Goal: Task Accomplishment & Management: Use online tool/utility

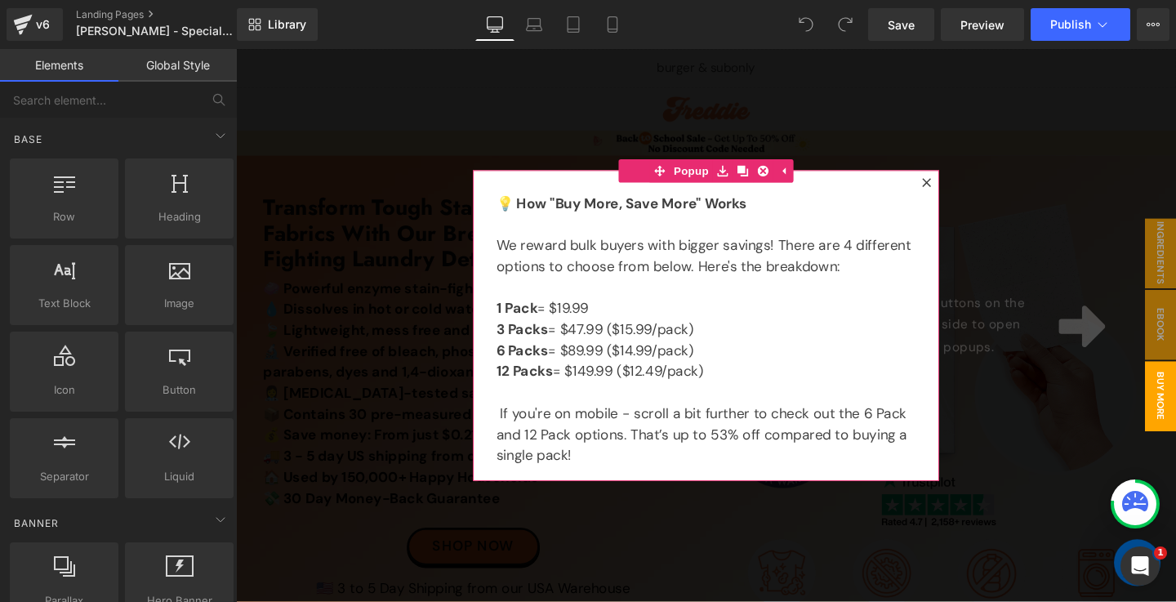
click at [966, 184] on icon at bounding box center [961, 188] width 9 height 9
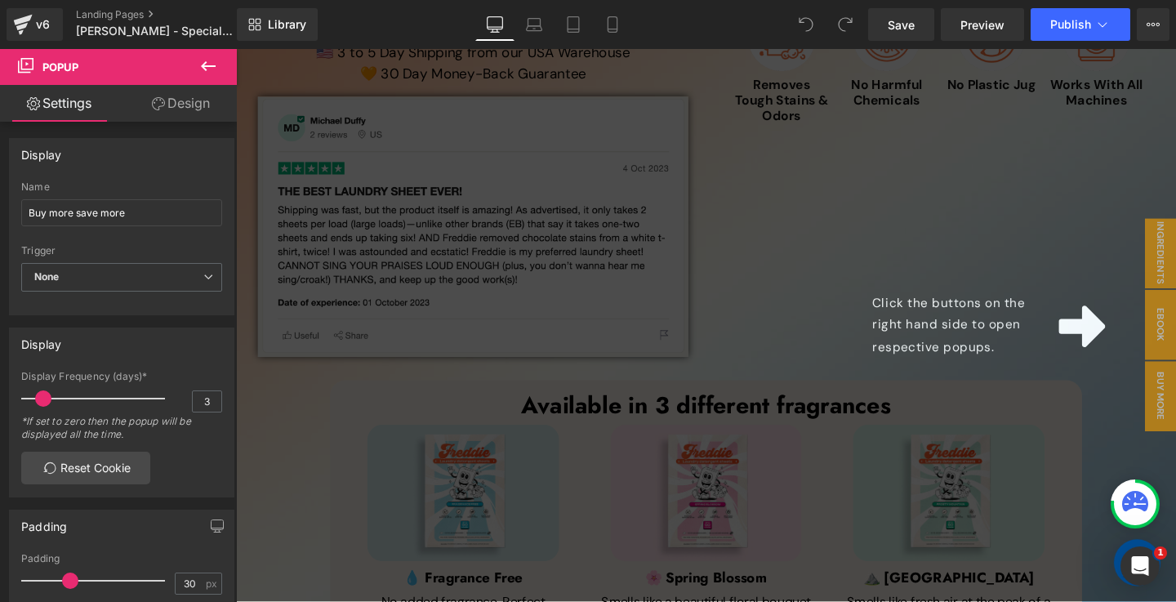
scroll to position [716, 0]
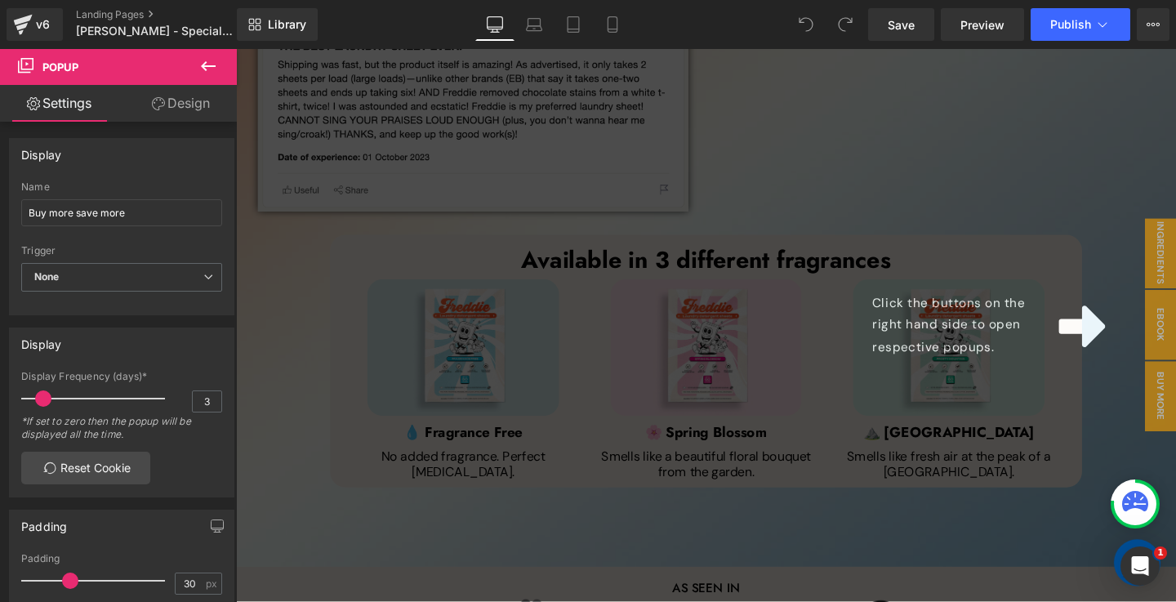
click at [464, 269] on div "Click the buttons on the right hand side to open respective popups." at bounding box center [730, 339] width 988 height 580
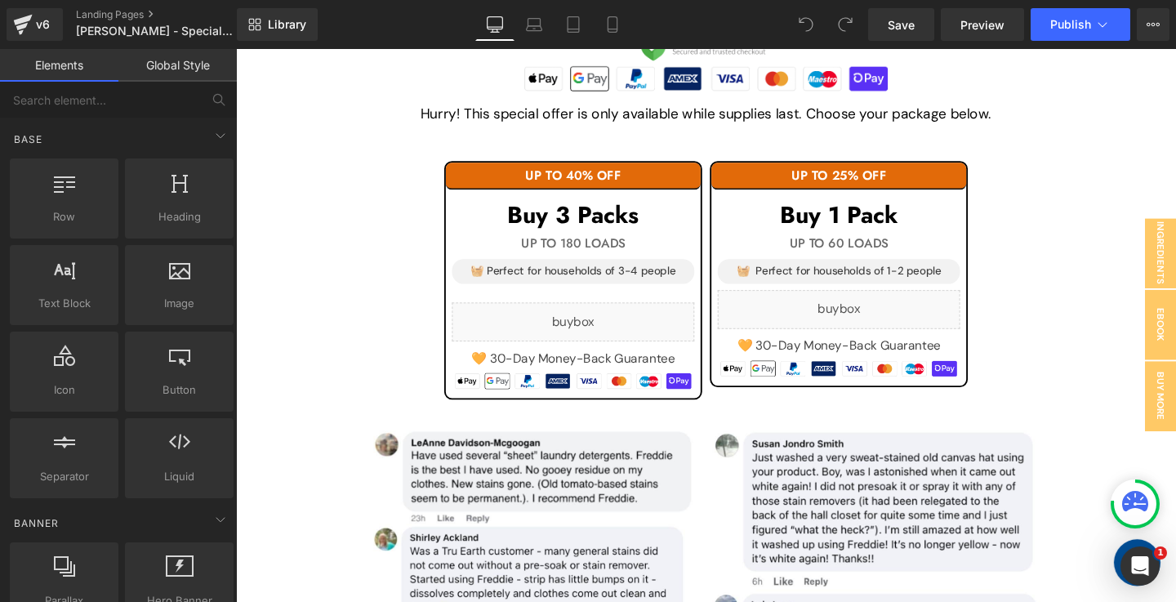
scroll to position [1656, 0]
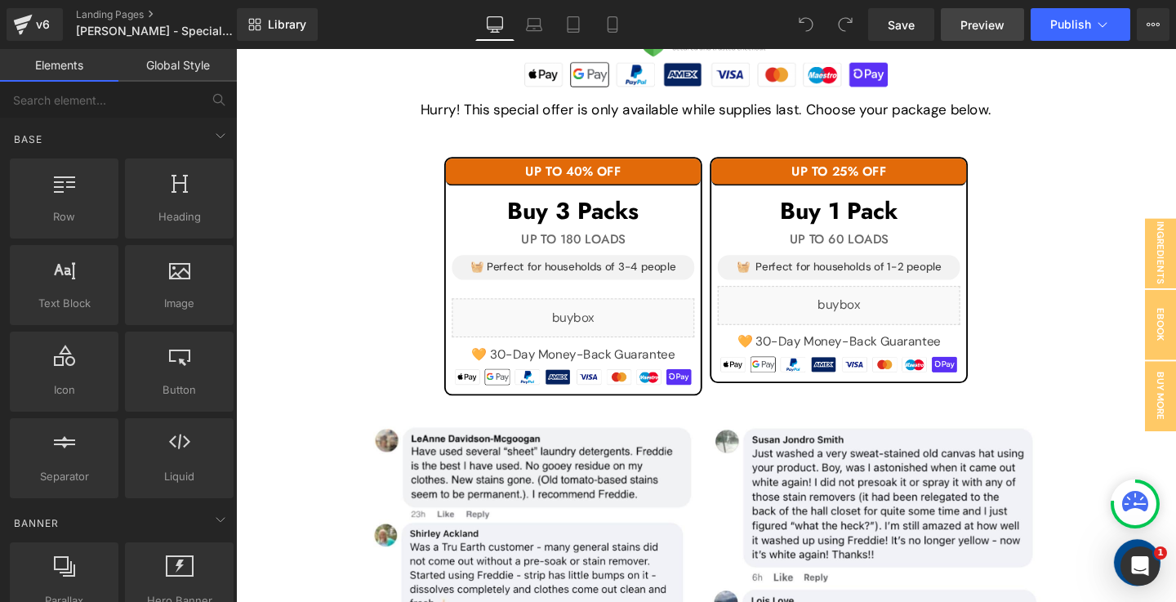
click at [990, 29] on span "Preview" at bounding box center [982, 24] width 44 height 17
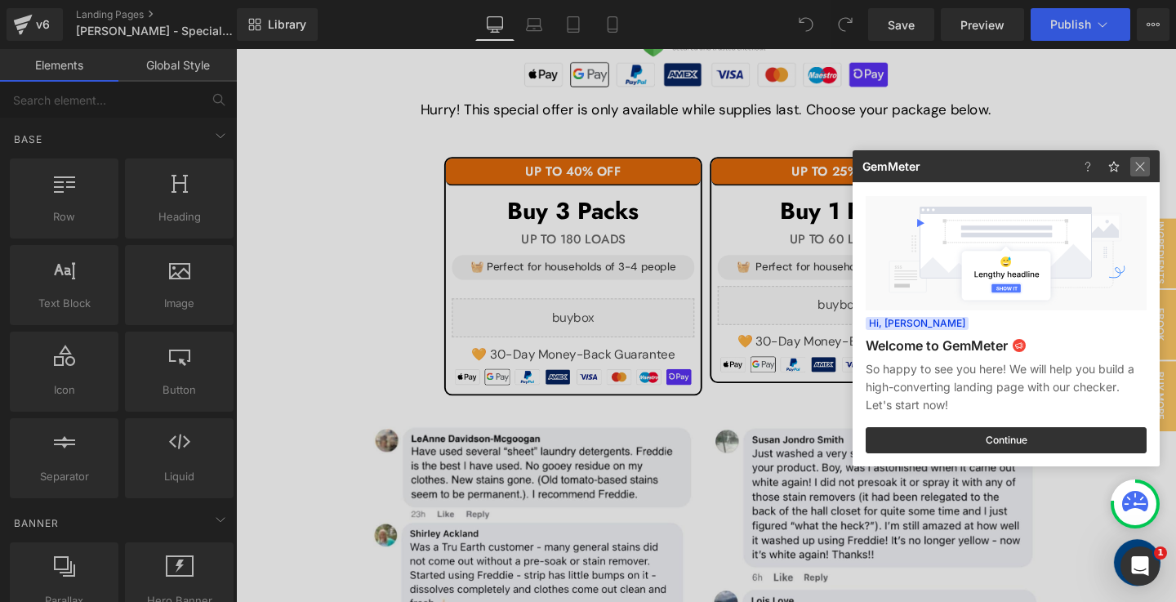
click at [1145, 165] on img at bounding box center [1140, 167] width 20 height 20
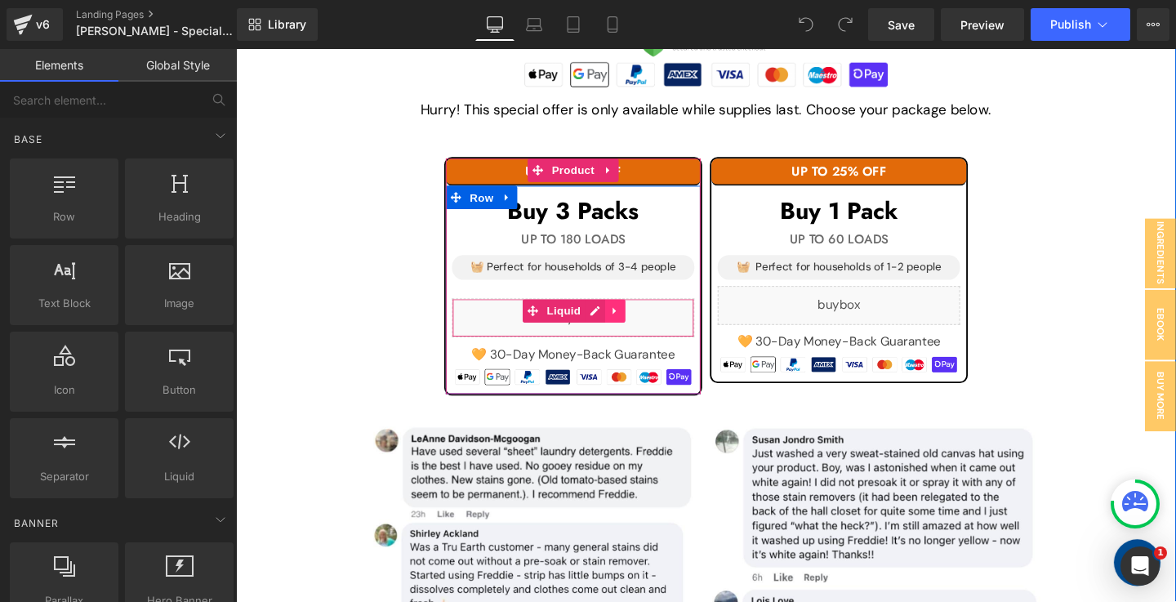
click at [637, 323] on icon at bounding box center [634, 324] width 11 height 12
click at [552, 323] on link "Liquid" at bounding box center [537, 324] width 65 height 24
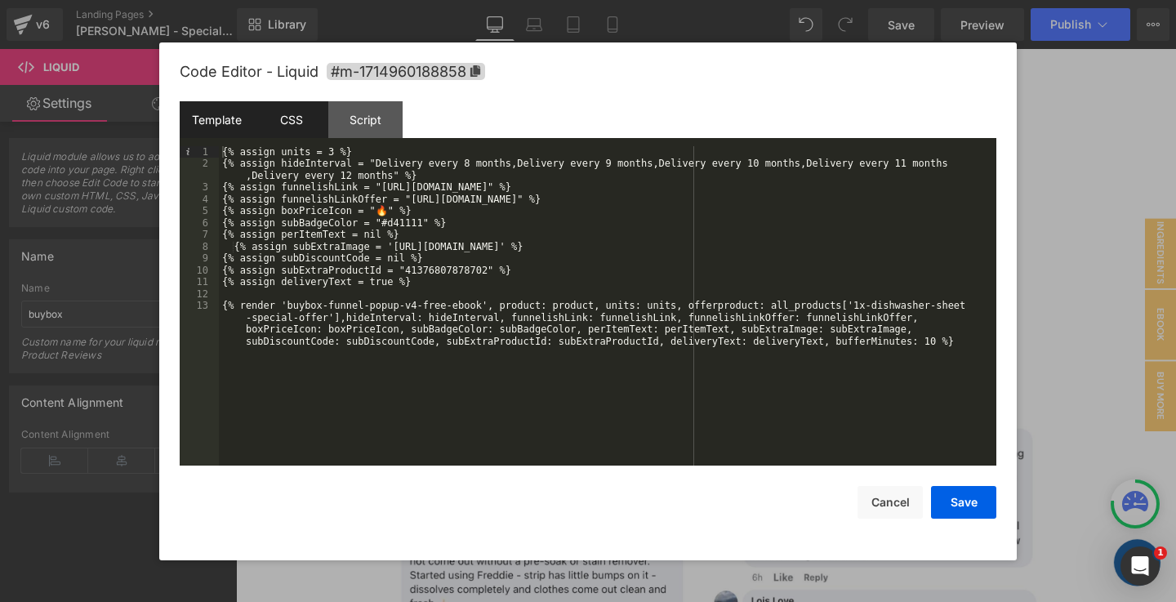
click at [304, 128] on div "CSS" at bounding box center [291, 119] width 74 height 37
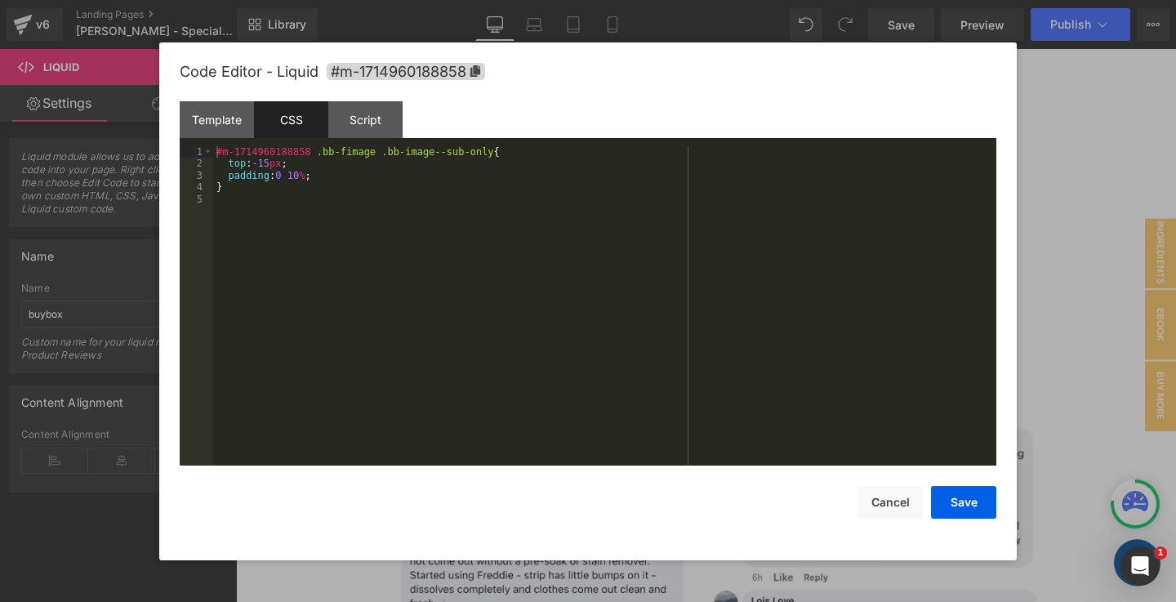
click at [360, 176] on div "#m-1714960188858 .bb-fimage .bb-image--sub-only { top : -15 px ; padding : 0 10…" at bounding box center [604, 318] width 783 height 344
click at [370, 222] on div "#m-1714960188858 .bb-fimage .bb-image--sub-only { top : -15 px ; padding : 0 10…" at bounding box center [604, 318] width 783 height 344
paste textarea
click at [320, 152] on div "#m-1714960188858 .bb-fimage .bb-image--sub-only { top : -15 px ; padding : 0 10…" at bounding box center [604, 318] width 783 height 344
click at [964, 500] on button "Save" at bounding box center [963, 502] width 65 height 33
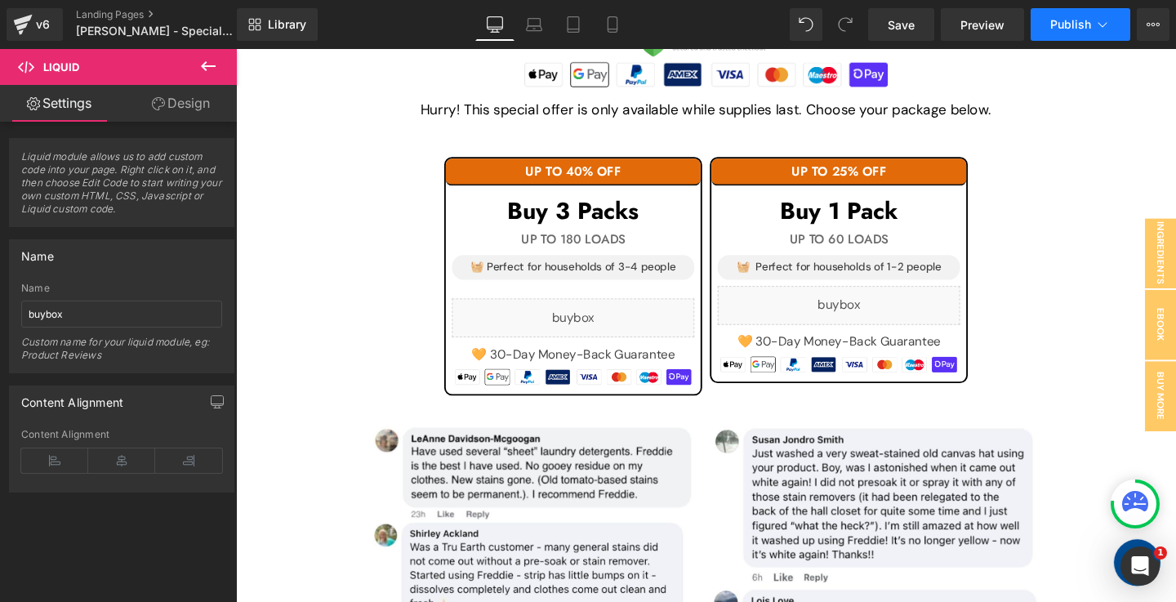
click at [1056, 29] on span "Publish" at bounding box center [1070, 24] width 41 height 13
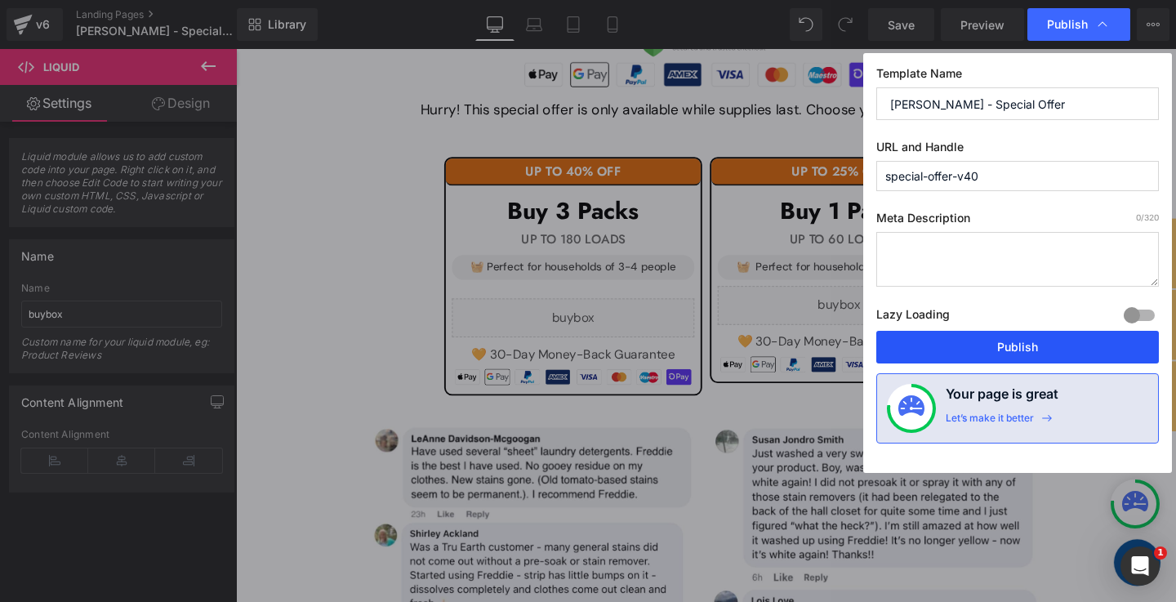
click at [1025, 343] on button "Publish" at bounding box center [1017, 347] width 282 height 33
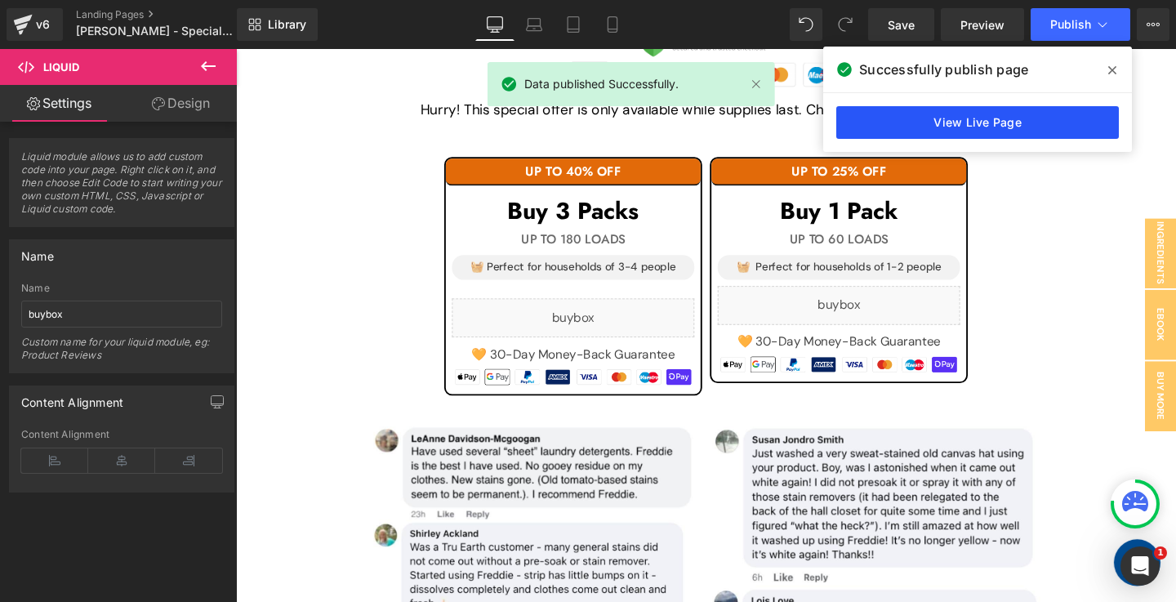
click at [916, 119] on link "View Live Page" at bounding box center [977, 122] width 282 height 33
